Goal: Task Accomplishment & Management: Manage account settings

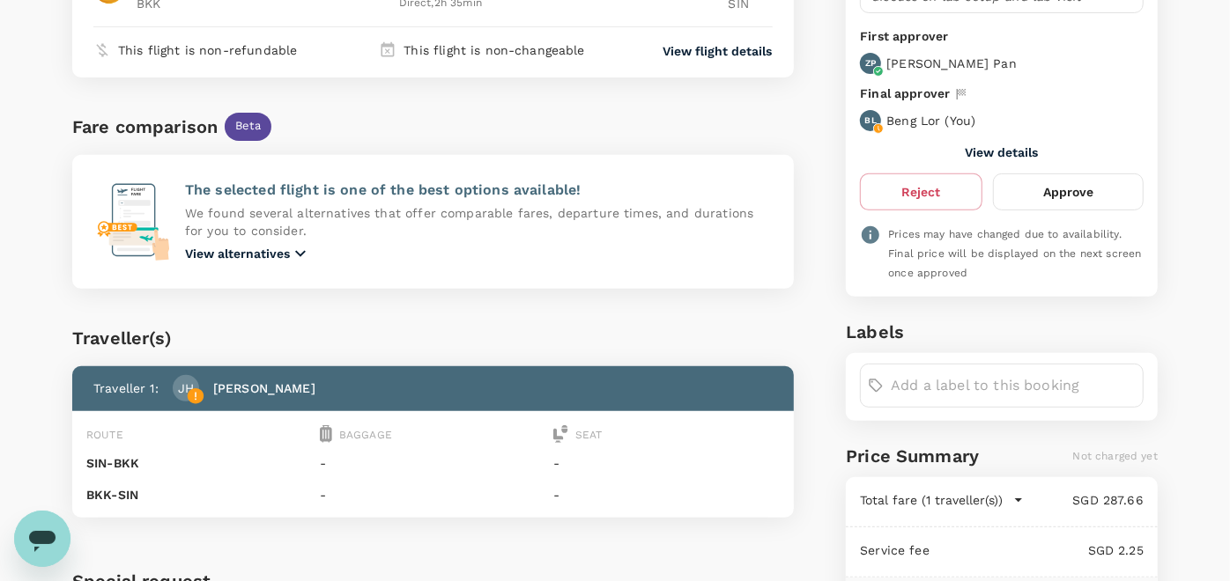
scroll to position [372, 0]
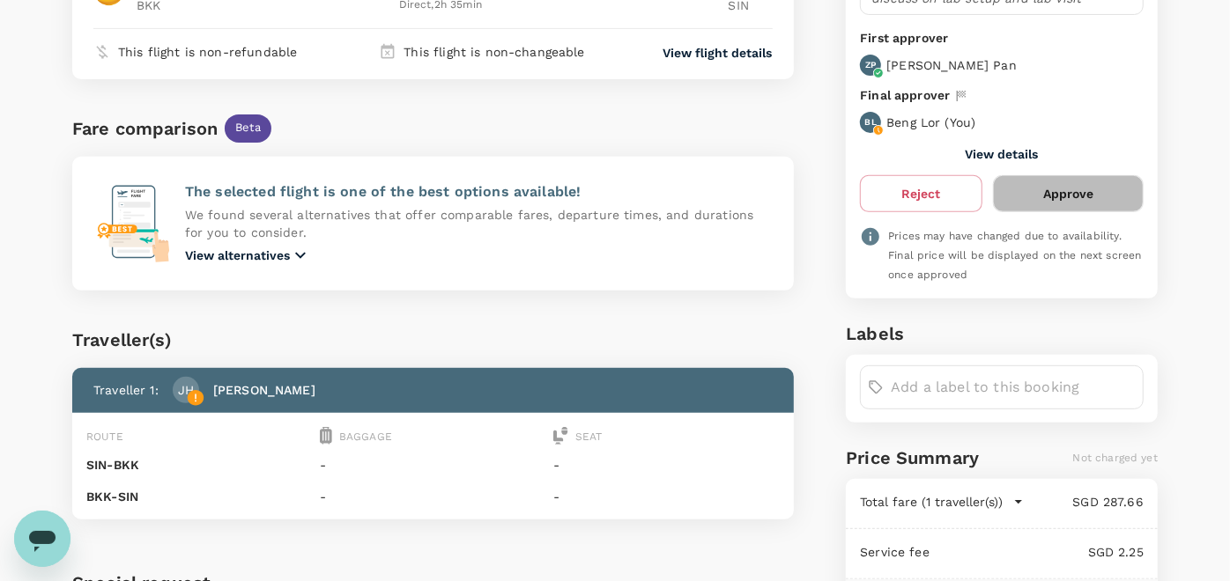
click at [1049, 191] on button "Approve" at bounding box center [1068, 193] width 151 height 37
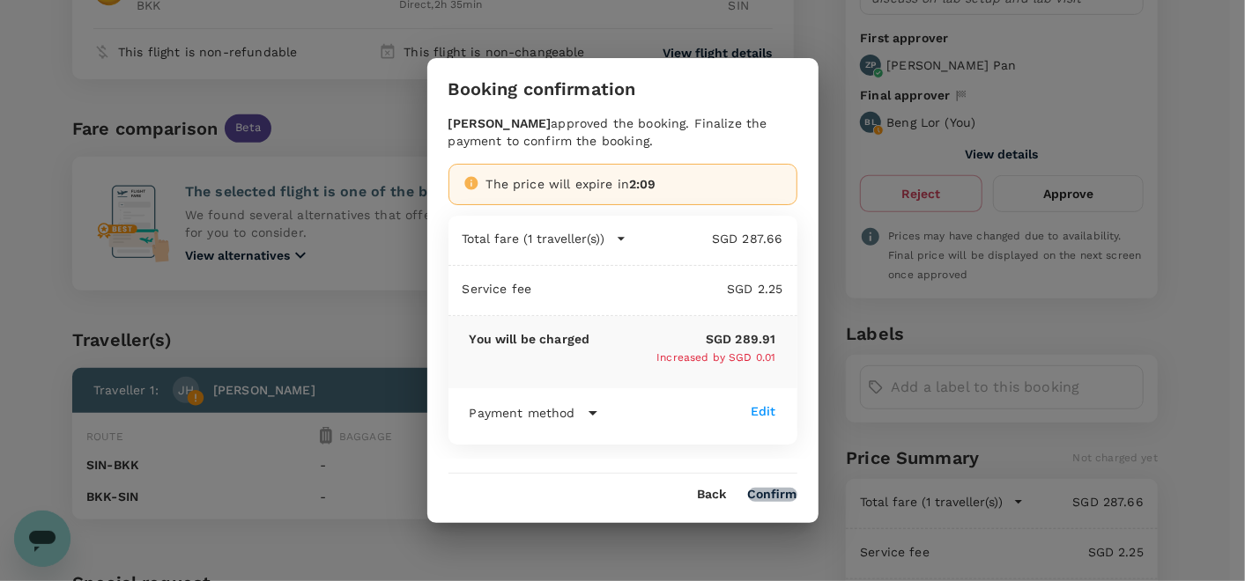
click at [784, 493] on button "Confirm" at bounding box center [772, 495] width 49 height 14
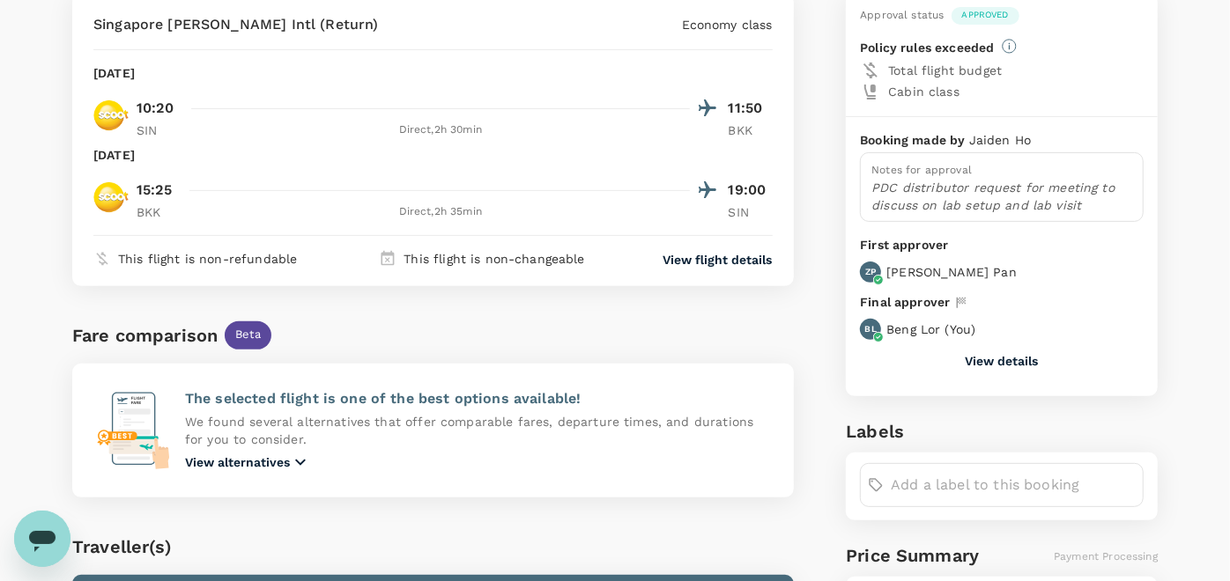
scroll to position [657, 0]
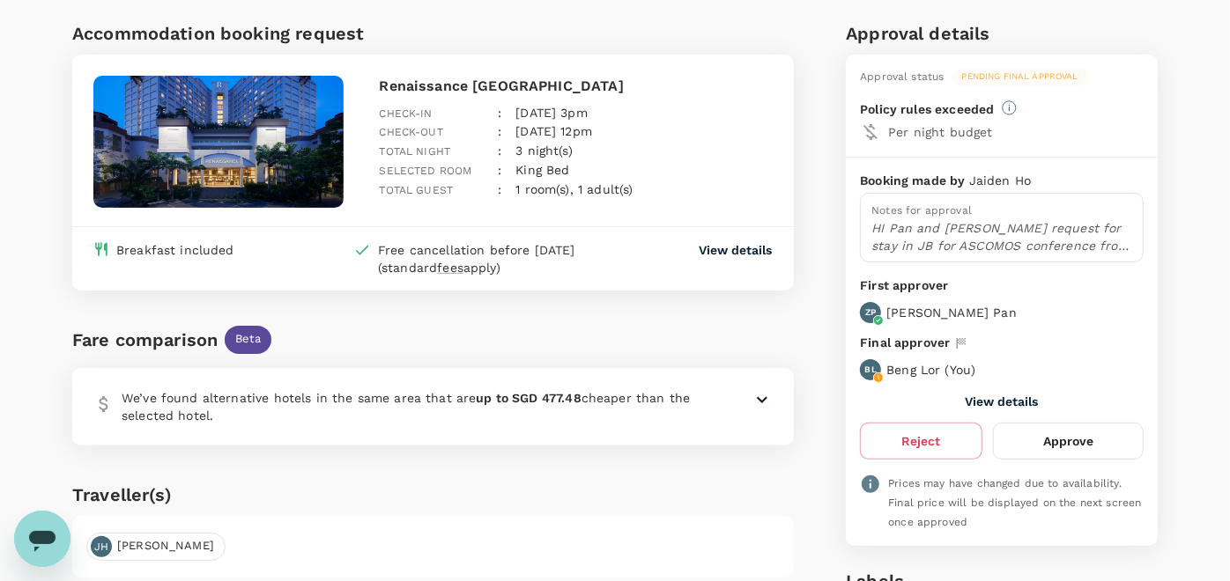
scroll to position [196, 0]
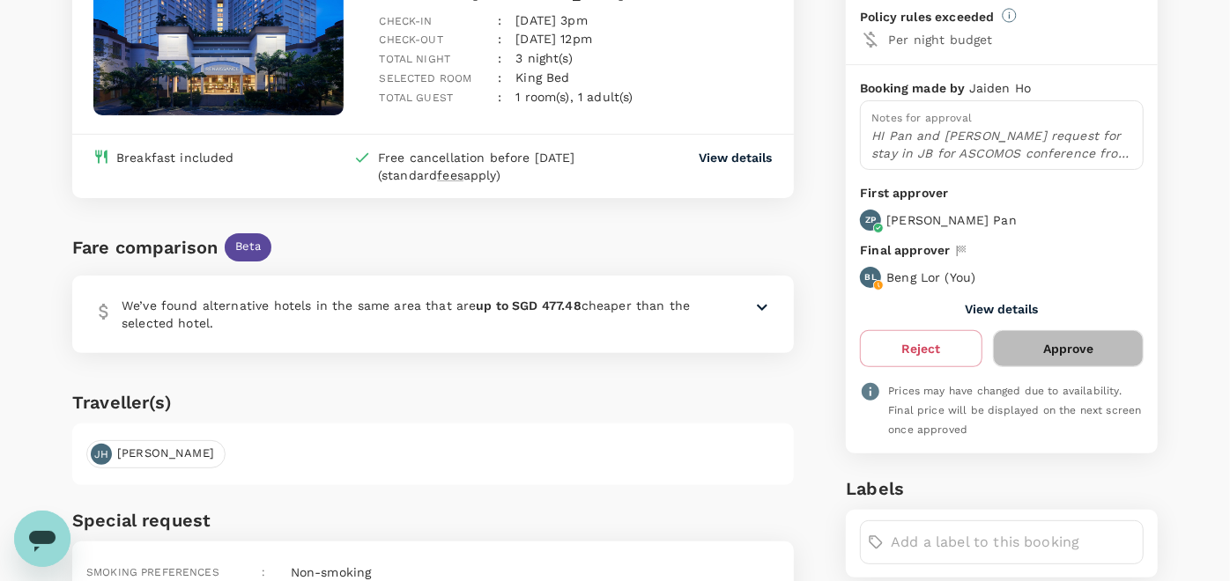
click at [1090, 357] on button "Approve" at bounding box center [1068, 348] width 151 height 37
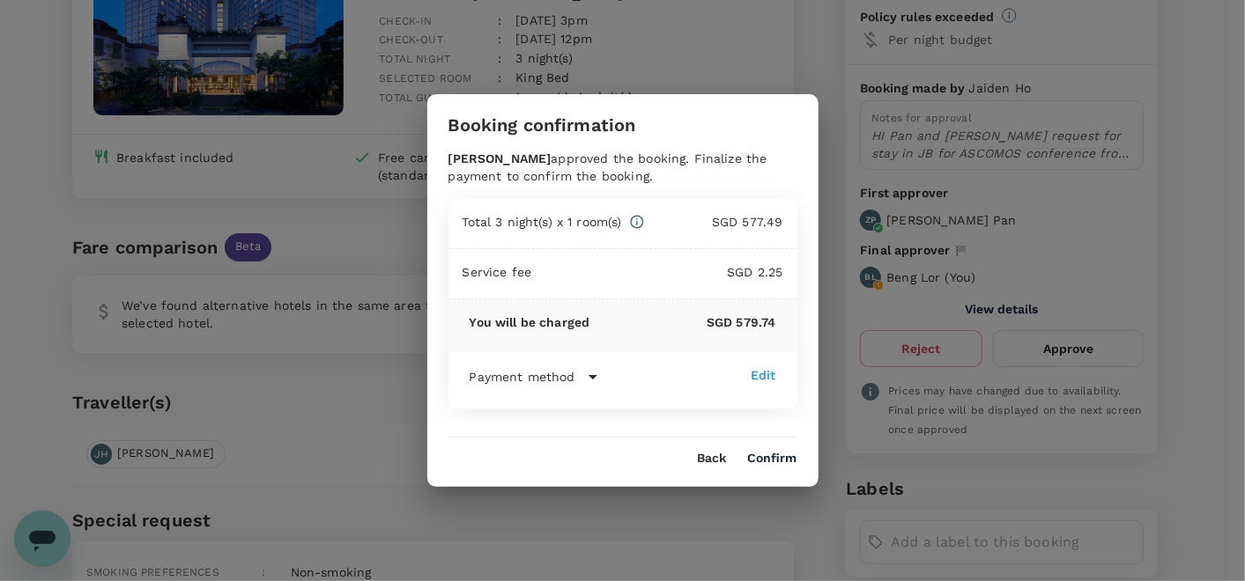
click at [769, 456] on button "Confirm" at bounding box center [772, 459] width 49 height 14
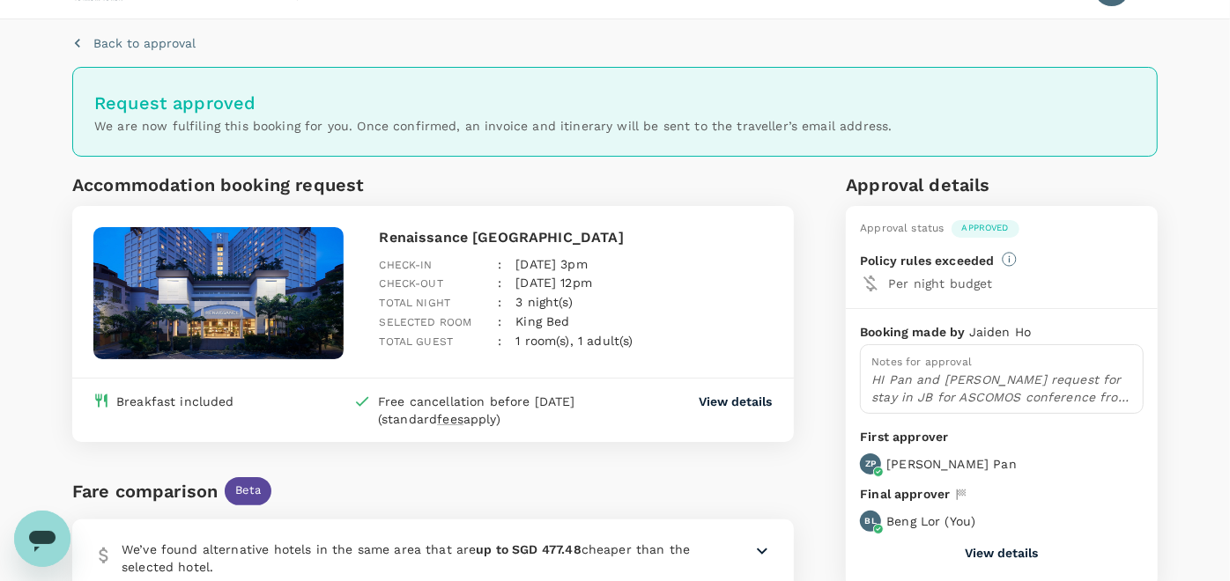
scroll to position [0, 0]
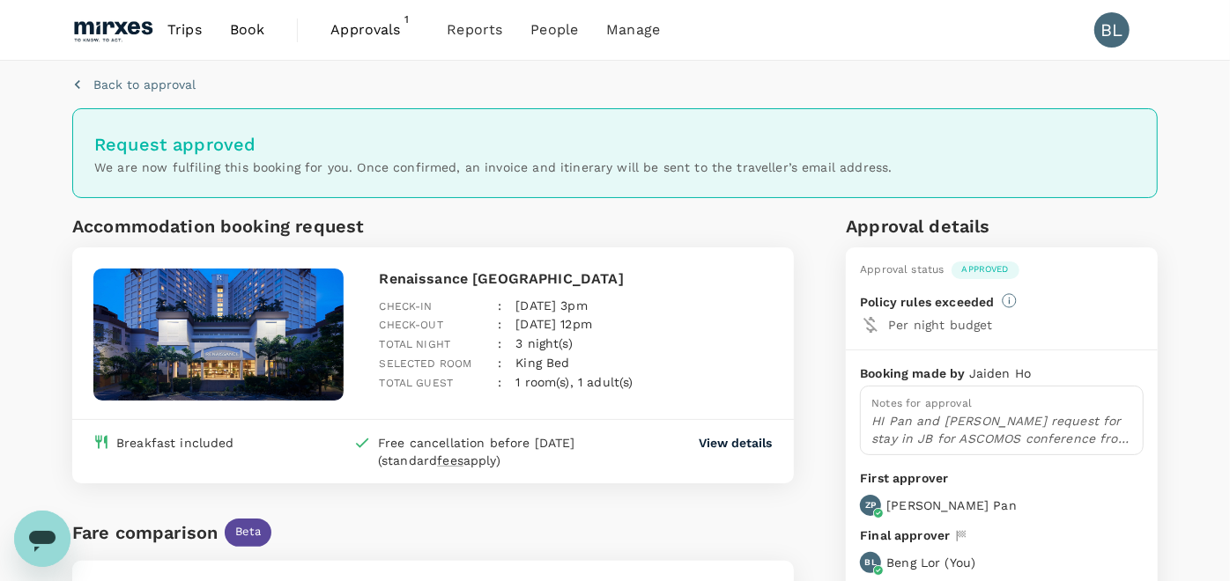
click at [374, 28] on span "Approvals" at bounding box center [374, 29] width 88 height 21
